Goal: Information Seeking & Learning: Learn about a topic

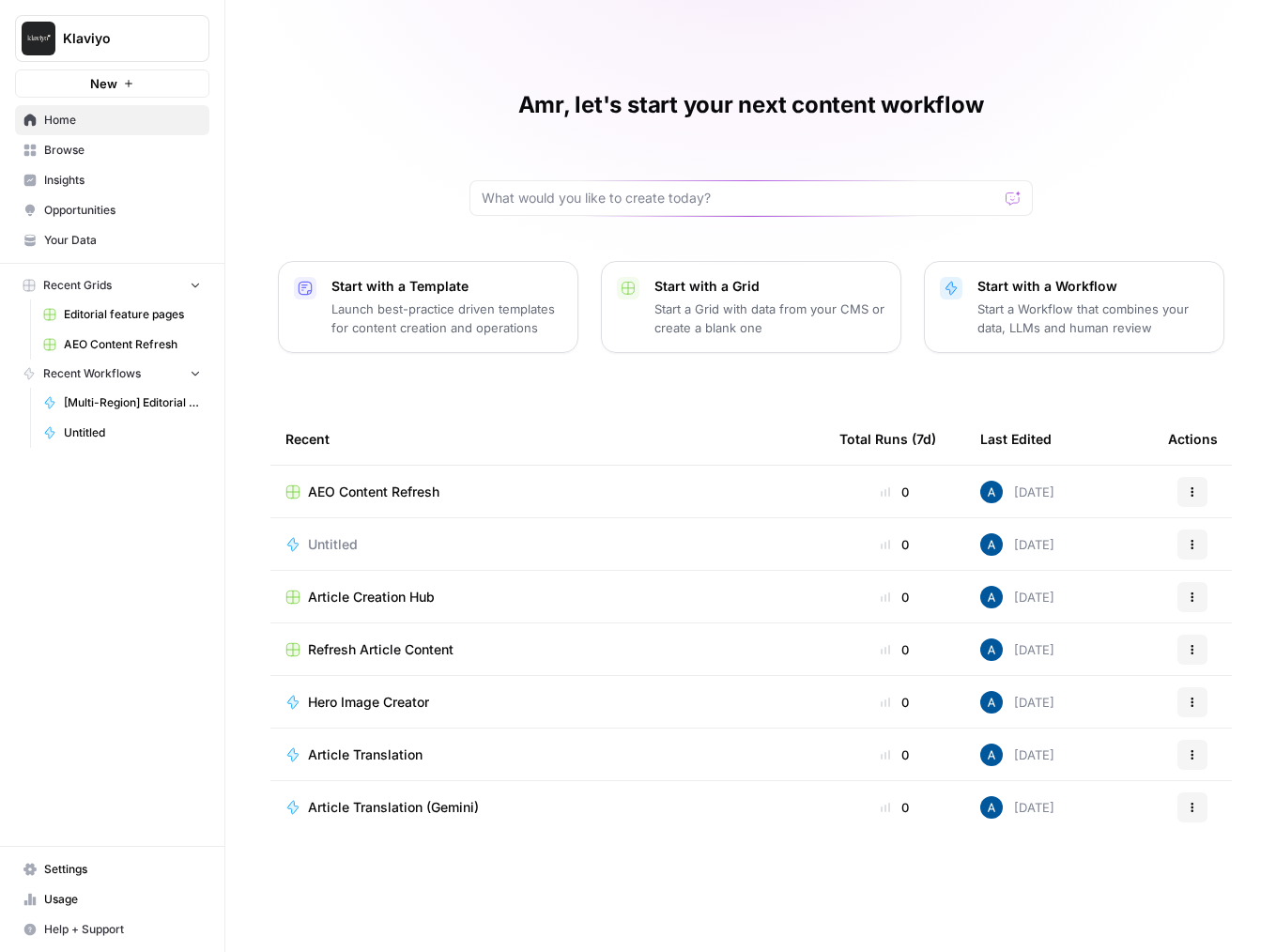
click at [108, 178] on span "Insights" at bounding box center [122, 181] width 157 height 17
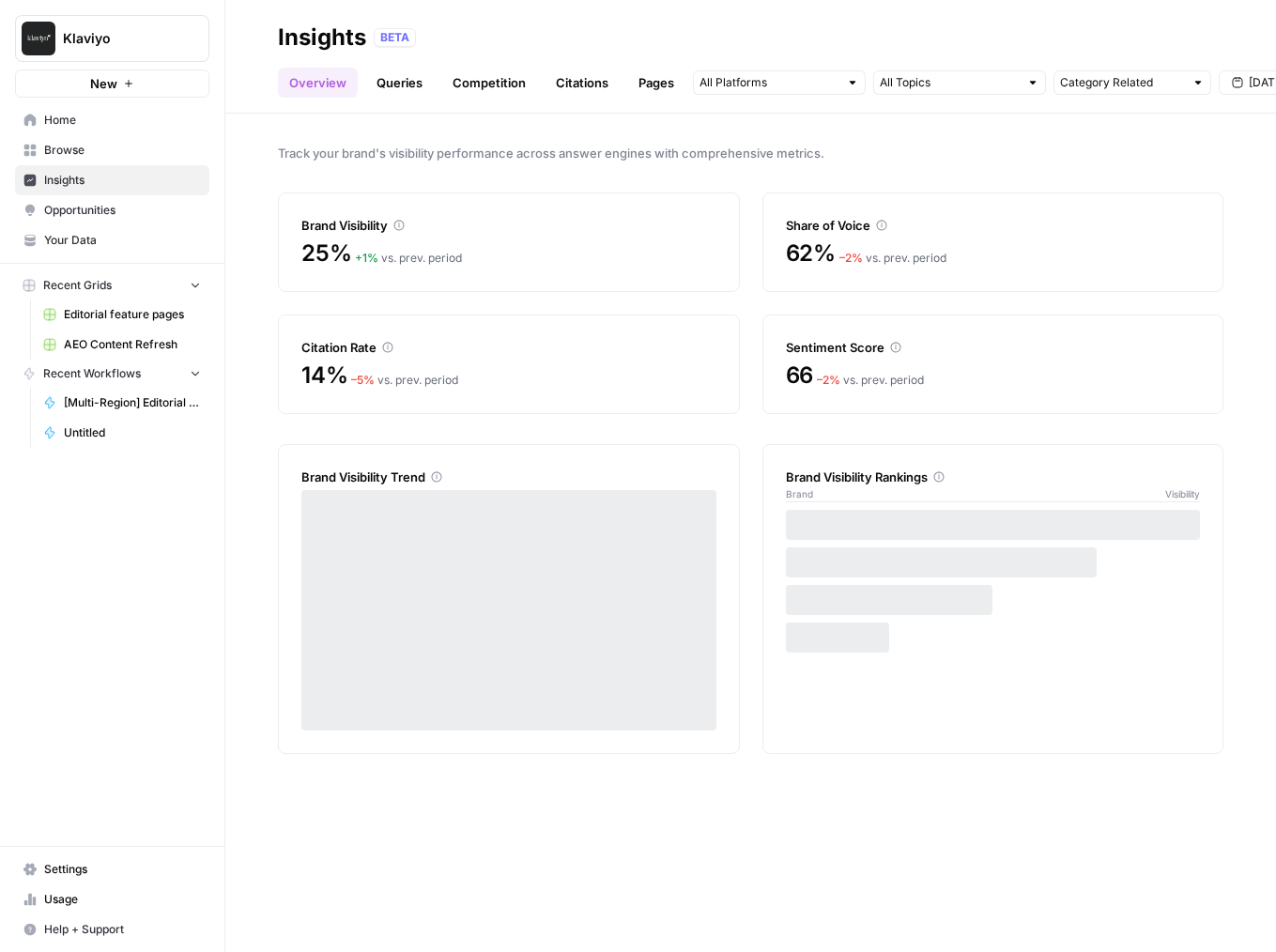
click at [408, 88] on link "Queries" at bounding box center [399, 83] width 69 height 30
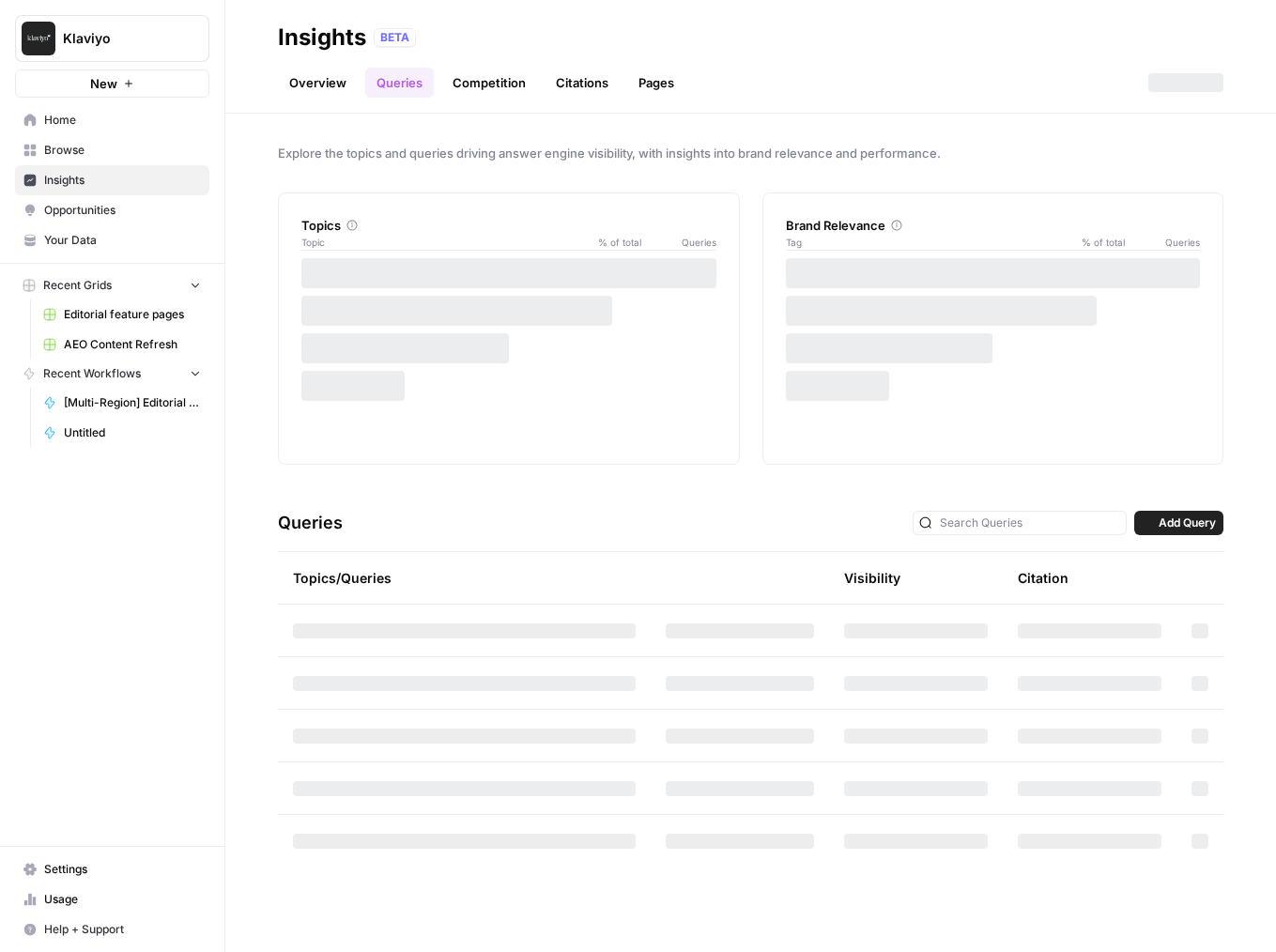
click at [330, 84] on link "Overview" at bounding box center [317, 83] width 80 height 30
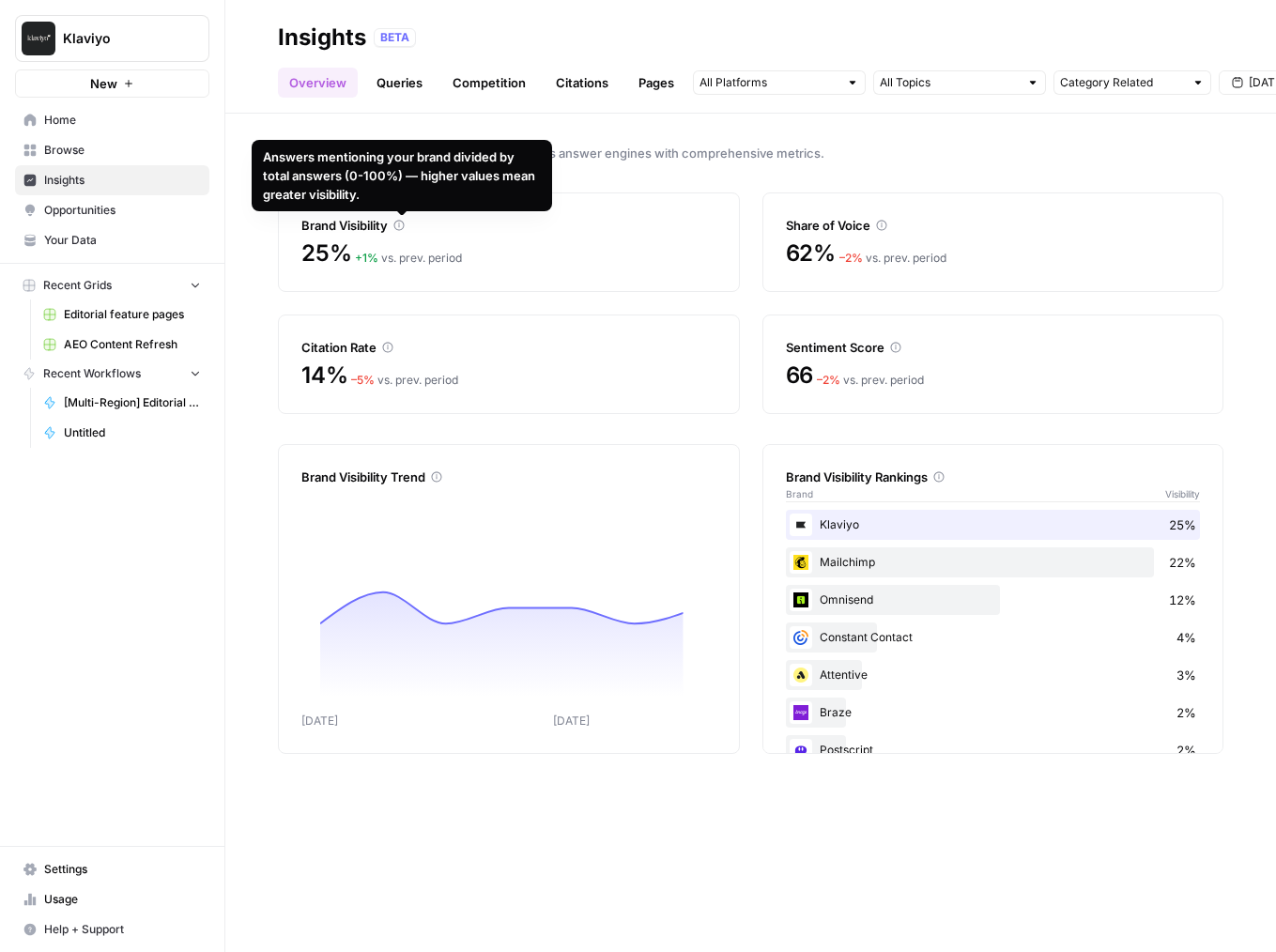
click at [397, 180] on div "Answers mentioning your brand divided by total answers (0-100%) — higher values…" at bounding box center [401, 176] width 278 height 56
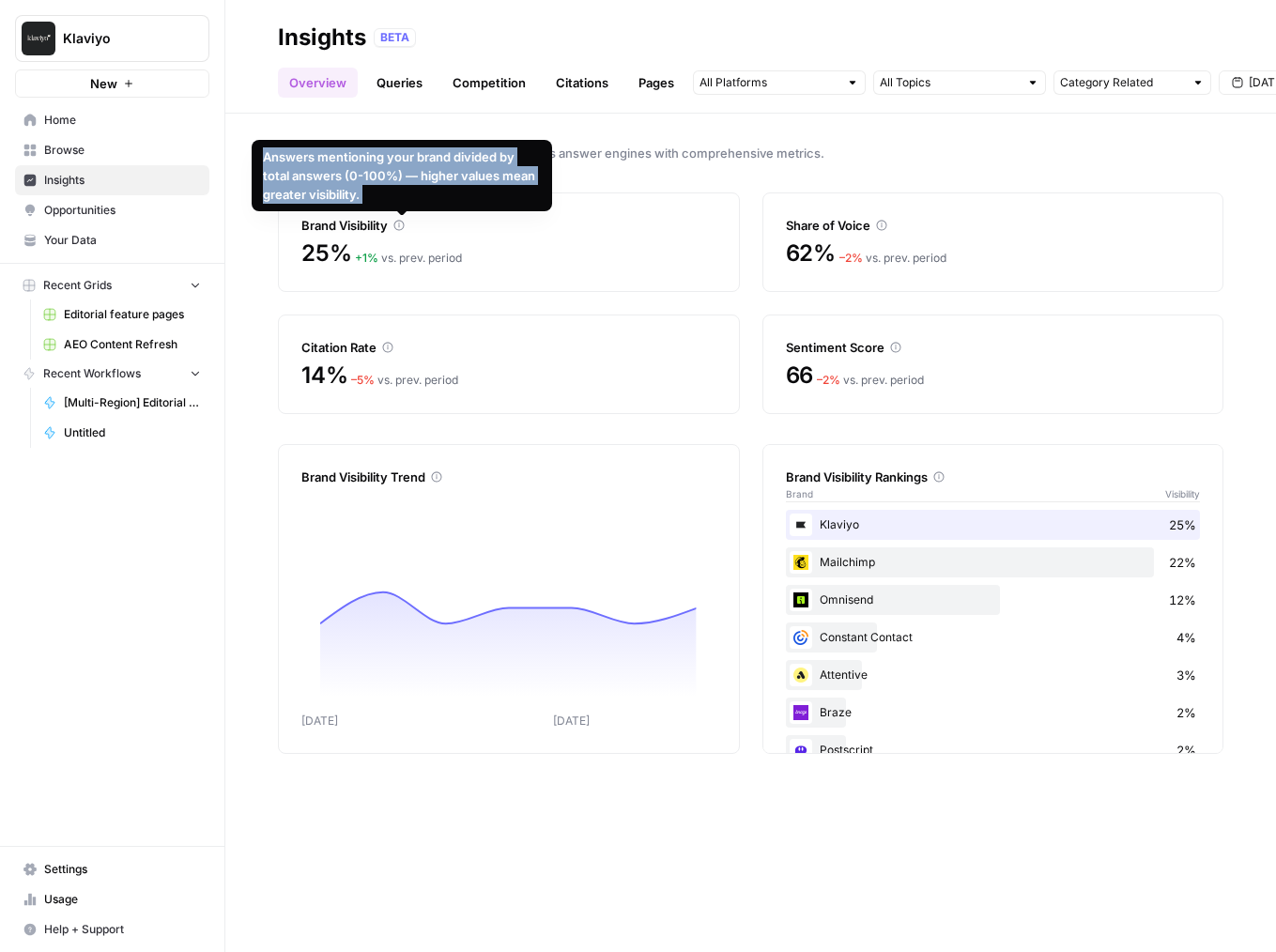
click at [397, 180] on div "Answers mentioning your brand divided by total answers (0-100%) — higher values…" at bounding box center [401, 176] width 278 height 56
copy body "Answers mentioning your brand divided by total answers (0-100%) — higher values…"
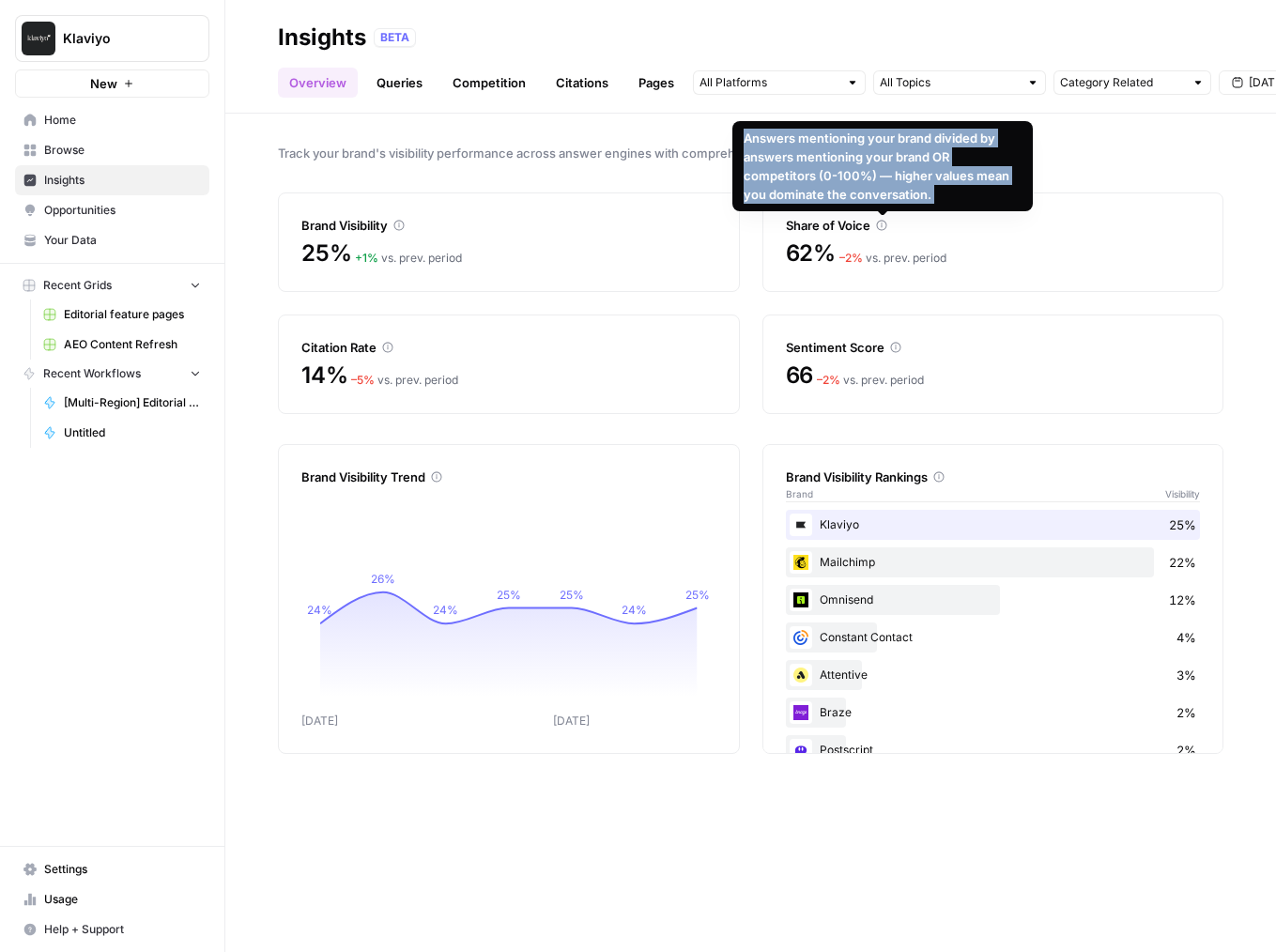
click at [843, 171] on div "Answers mentioning your brand divided by answers mentioning your brand OR compe…" at bounding box center [882, 167] width 278 height 75
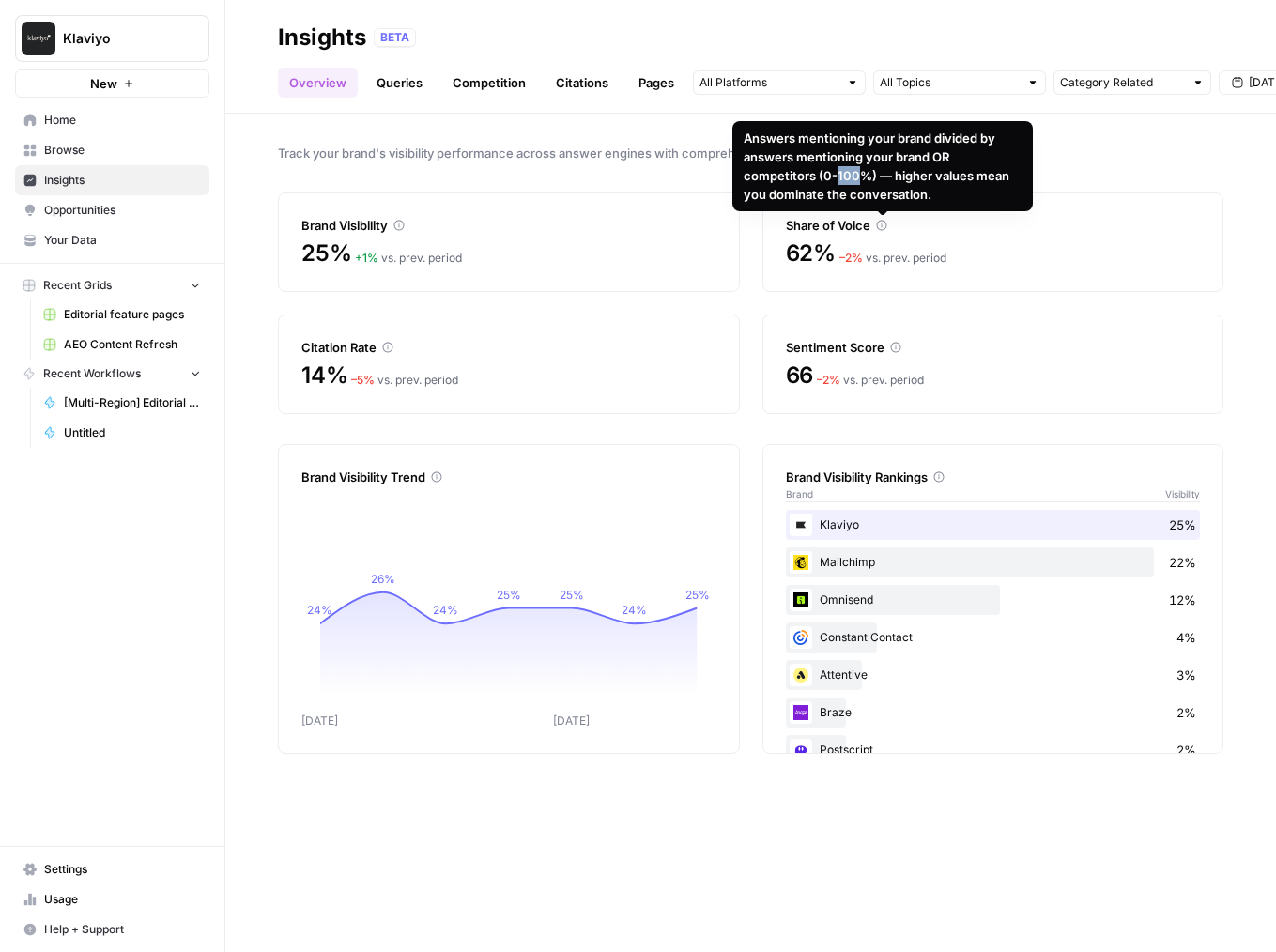
click at [843, 171] on div "Answers mentioning your brand divided by answers mentioning your brand OR compe…" at bounding box center [882, 167] width 278 height 75
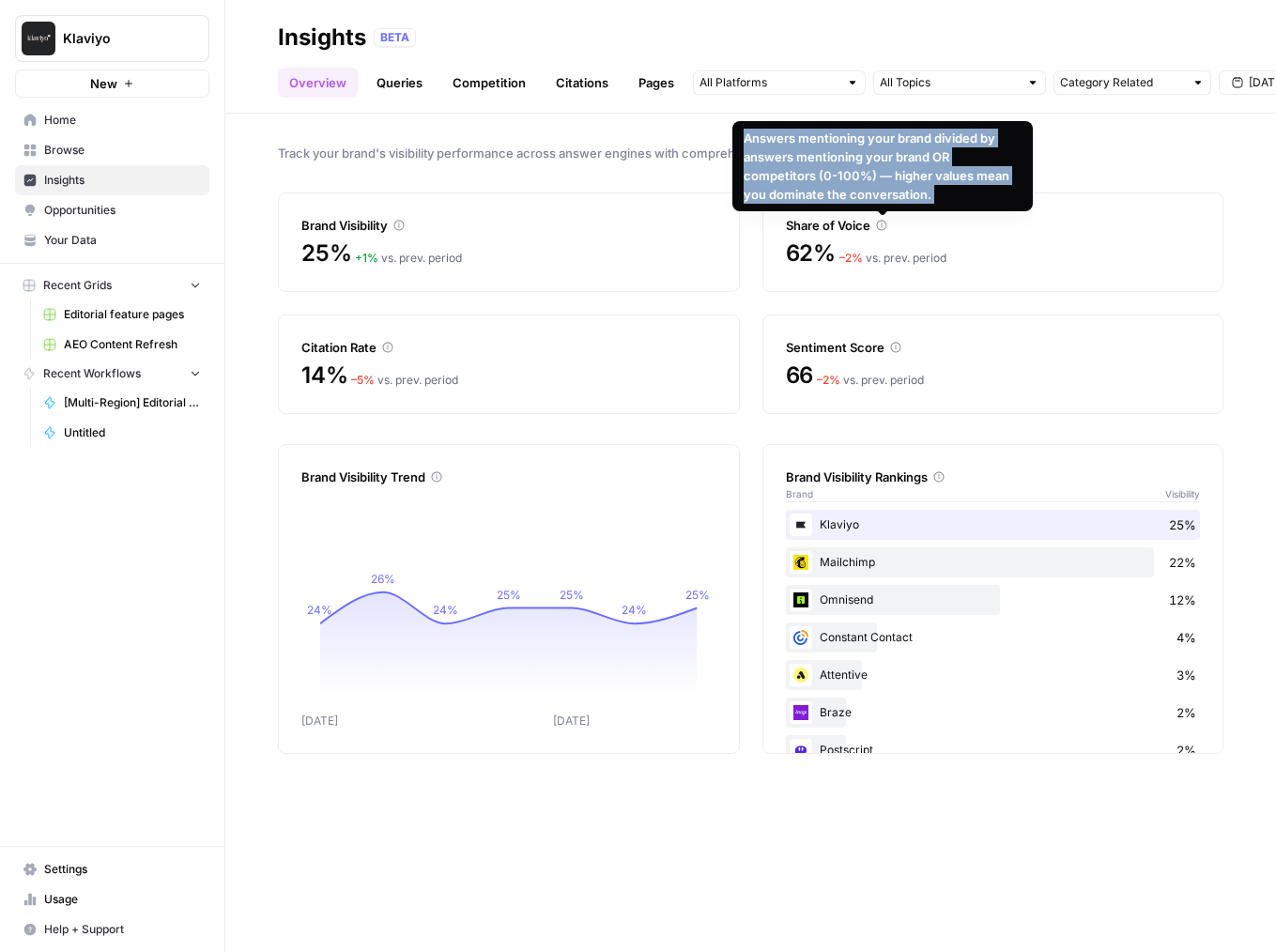
click at [843, 171] on div "Answers mentioning your brand divided by answers mentioning your brand OR compe…" at bounding box center [882, 167] width 278 height 75
